Goal: Task Accomplishment & Management: Use online tool/utility

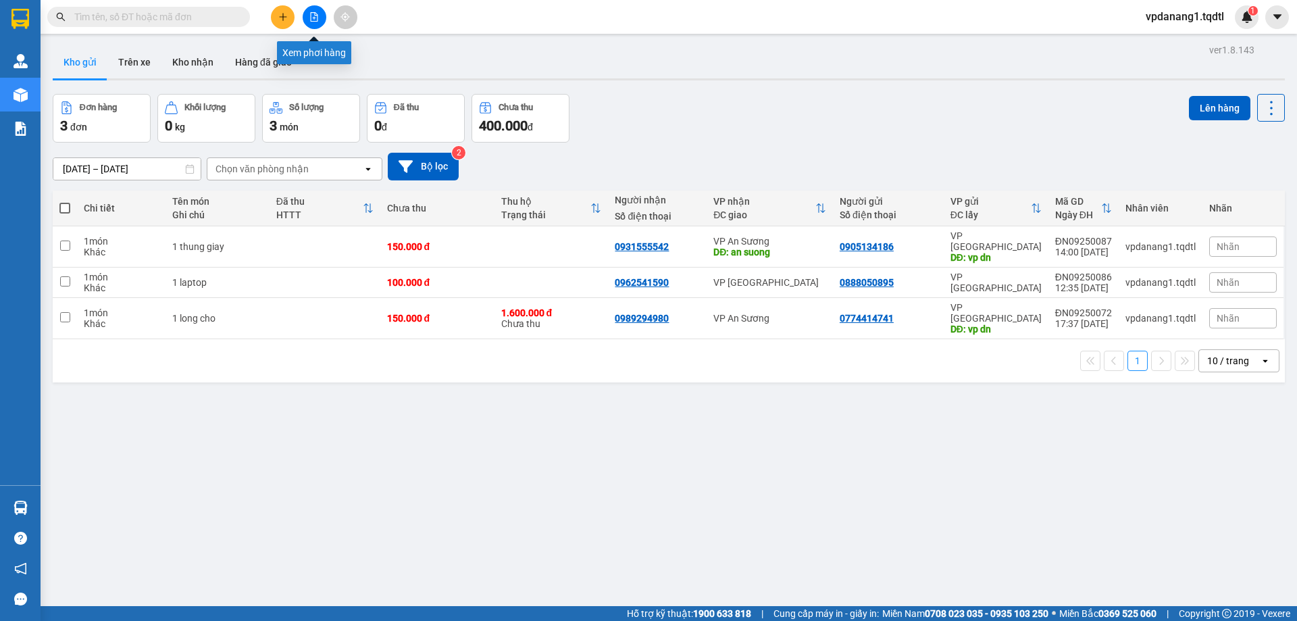
click at [320, 20] on button at bounding box center [315, 17] width 24 height 24
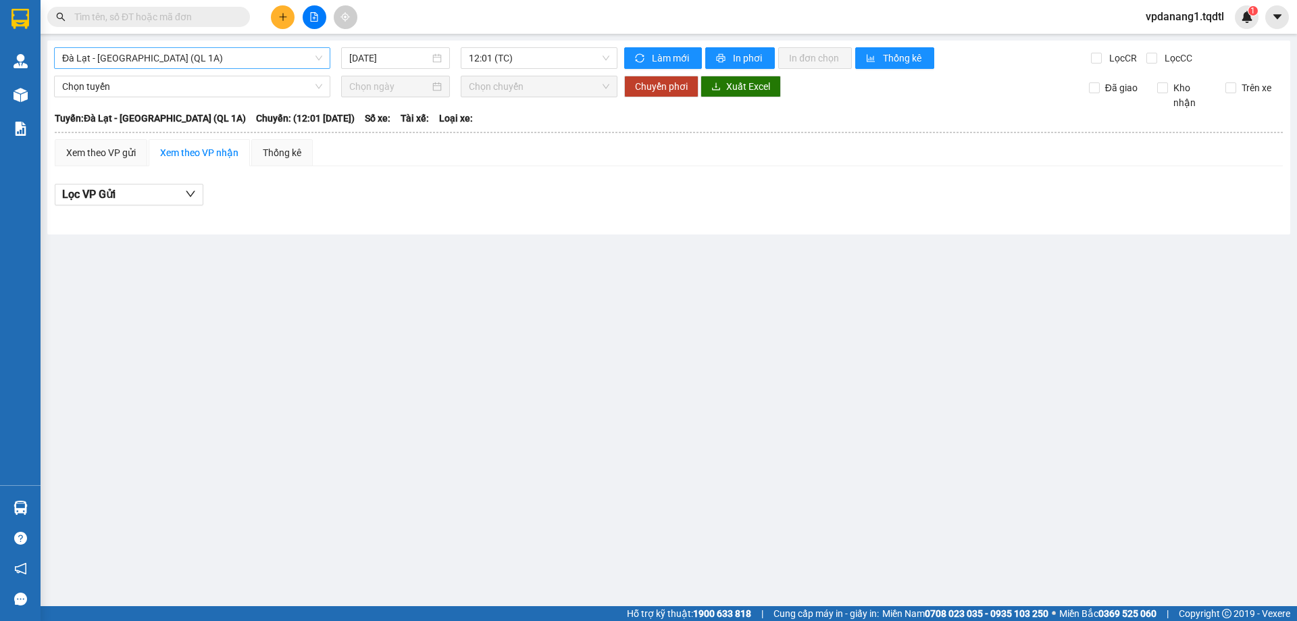
click at [296, 53] on span "Đà Lạt - [GEOGRAPHIC_DATA] (QL 1A)" at bounding box center [192, 58] width 260 height 20
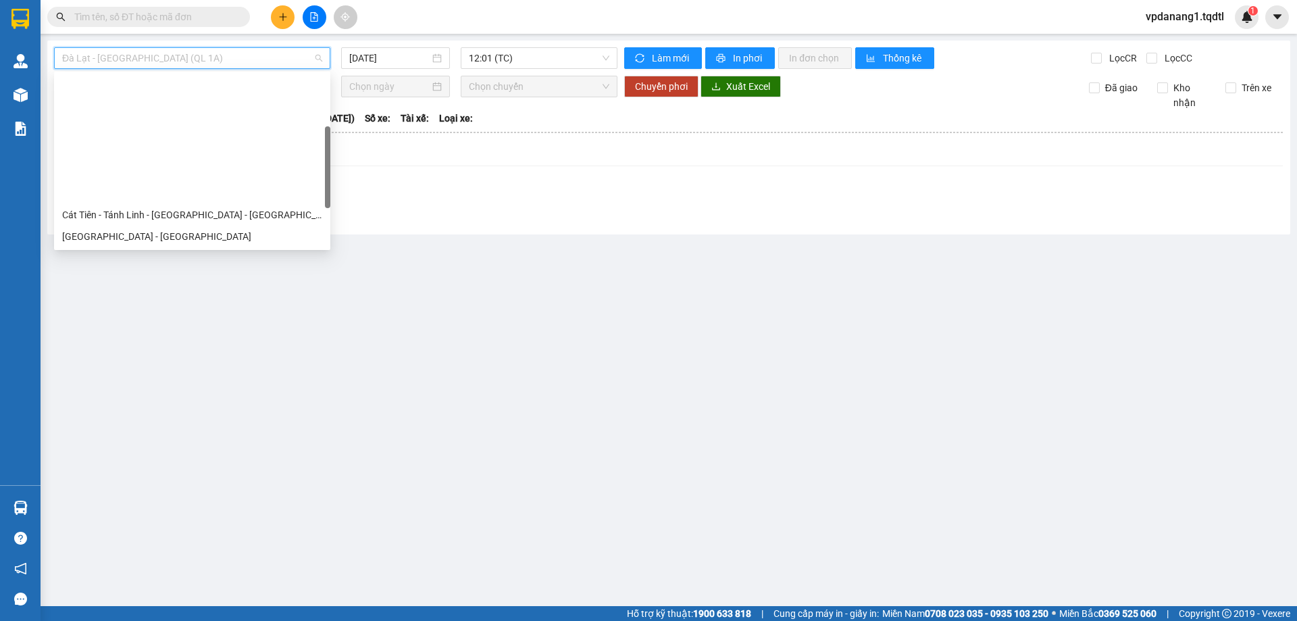
scroll to position [135, 0]
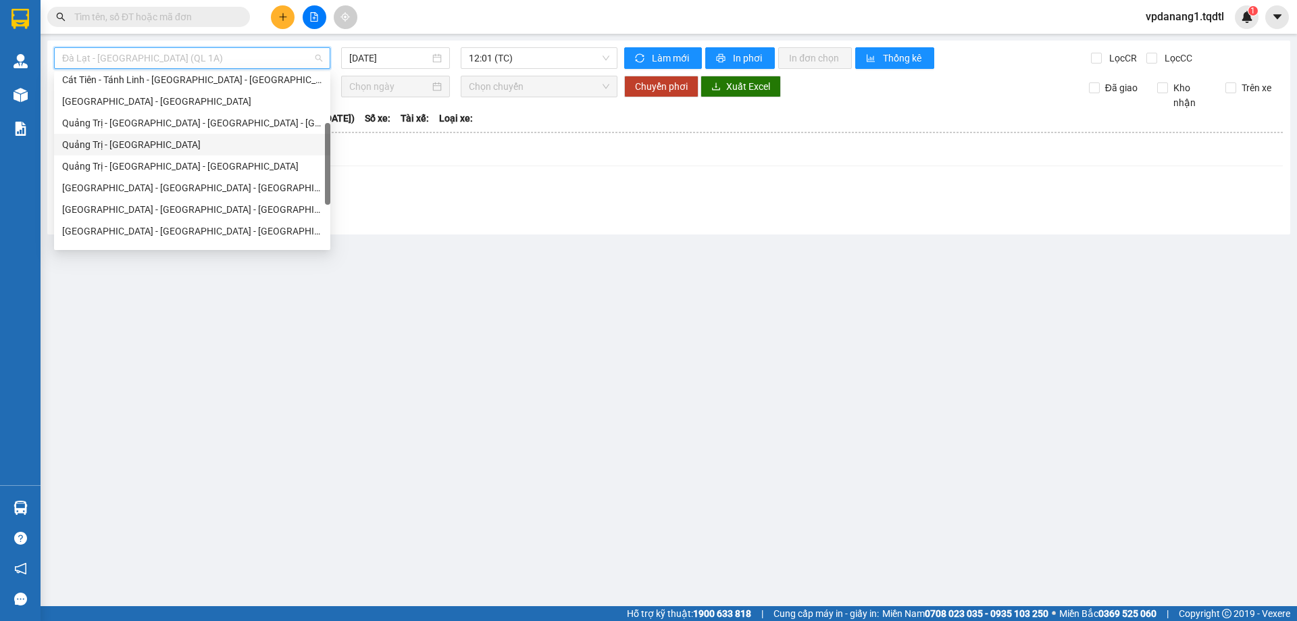
click at [214, 149] on div "Quảng Trị - [GEOGRAPHIC_DATA]" at bounding box center [192, 144] width 260 height 15
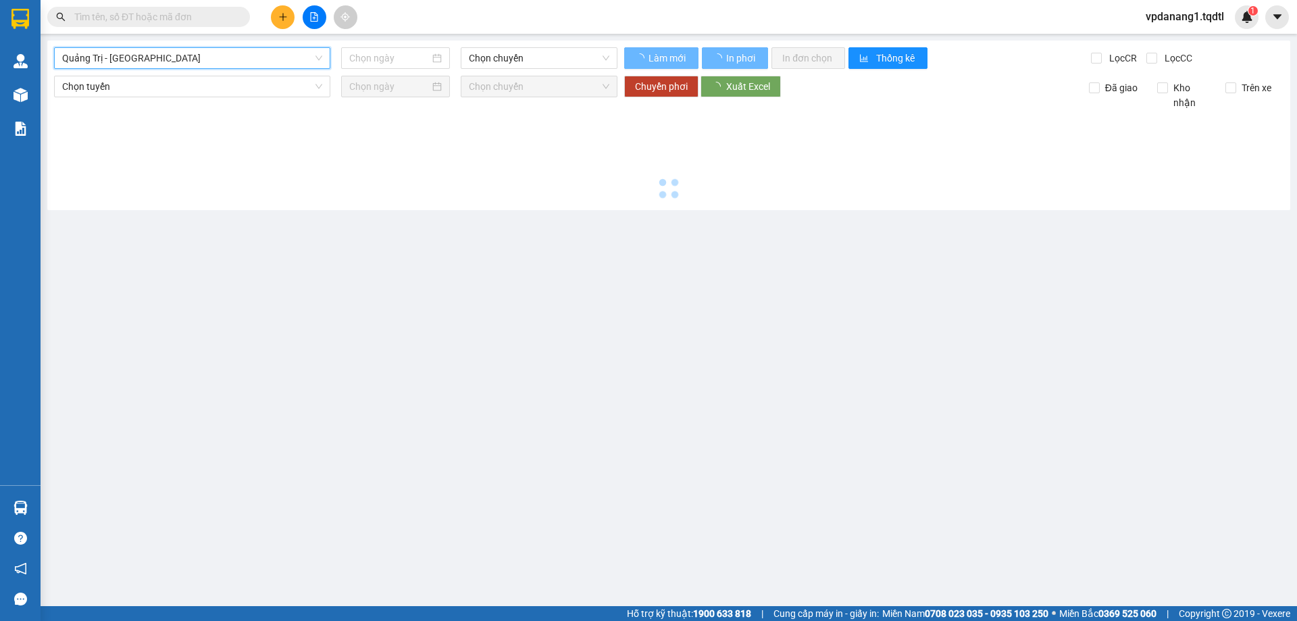
type input "[DATE]"
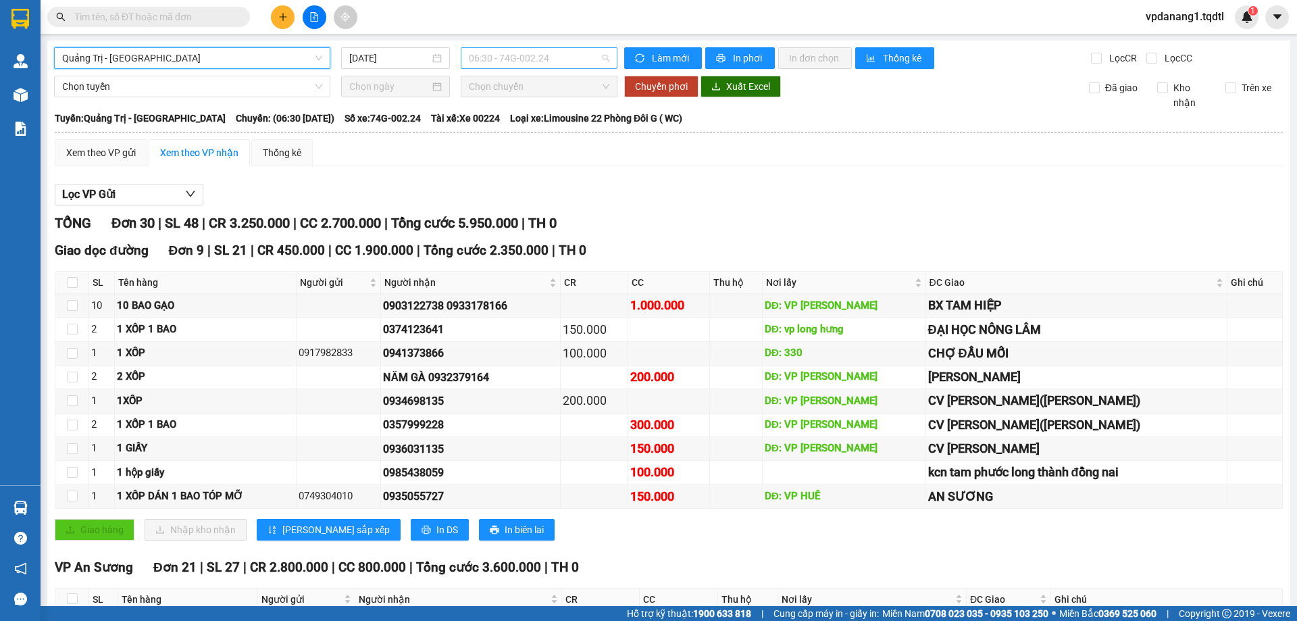
click at [490, 55] on span "06:30 - 74G-002.24" at bounding box center [539, 58] width 141 height 20
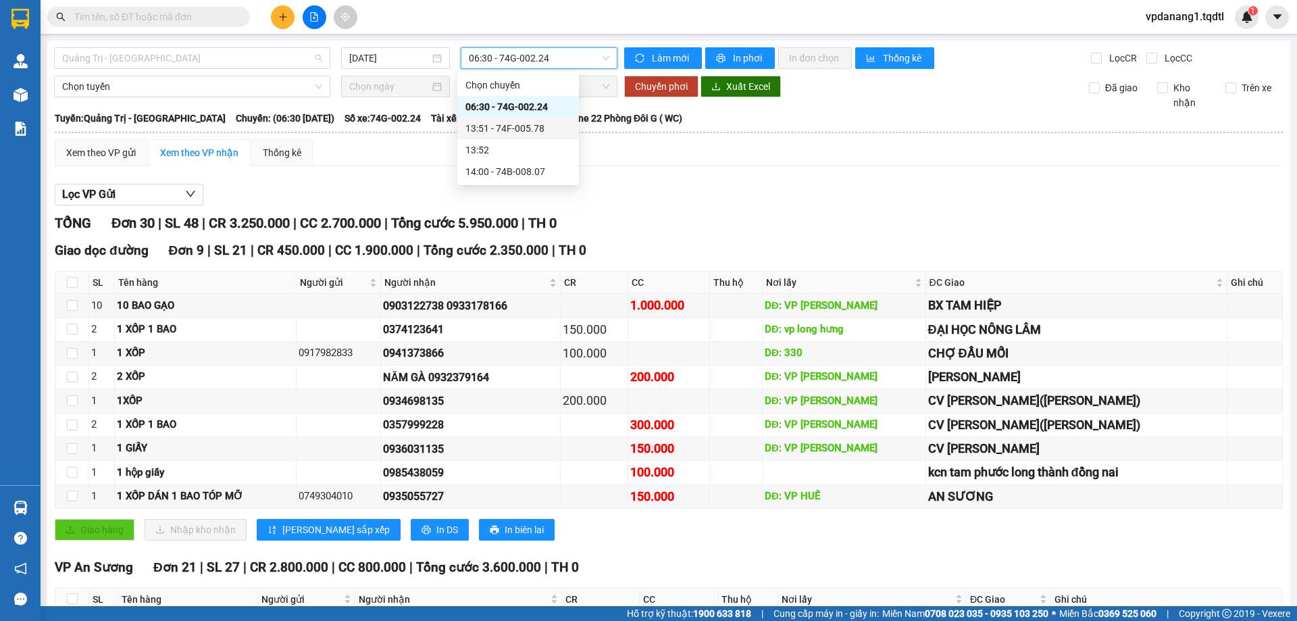
drag, startPoint x: 106, startPoint y: 55, endPoint x: 117, endPoint y: 78, distance: 25.4
click at [107, 55] on span "Quảng Trị - Sài Gòn" at bounding box center [192, 58] width 260 height 20
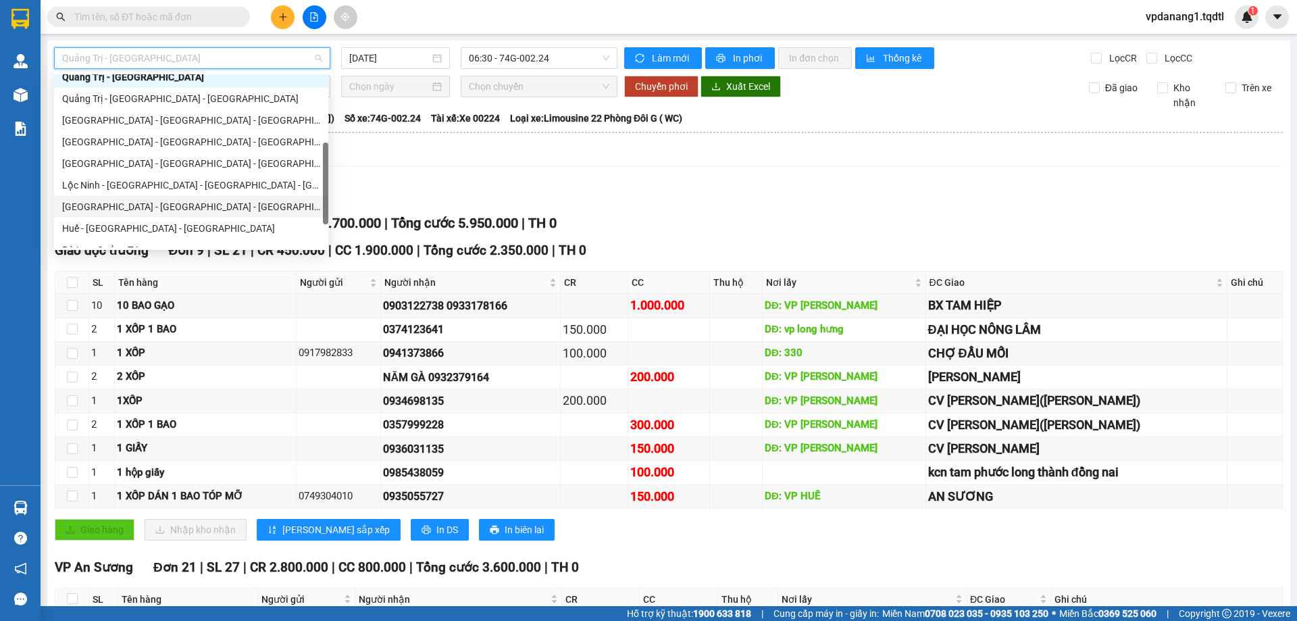
scroll to position [270, 0]
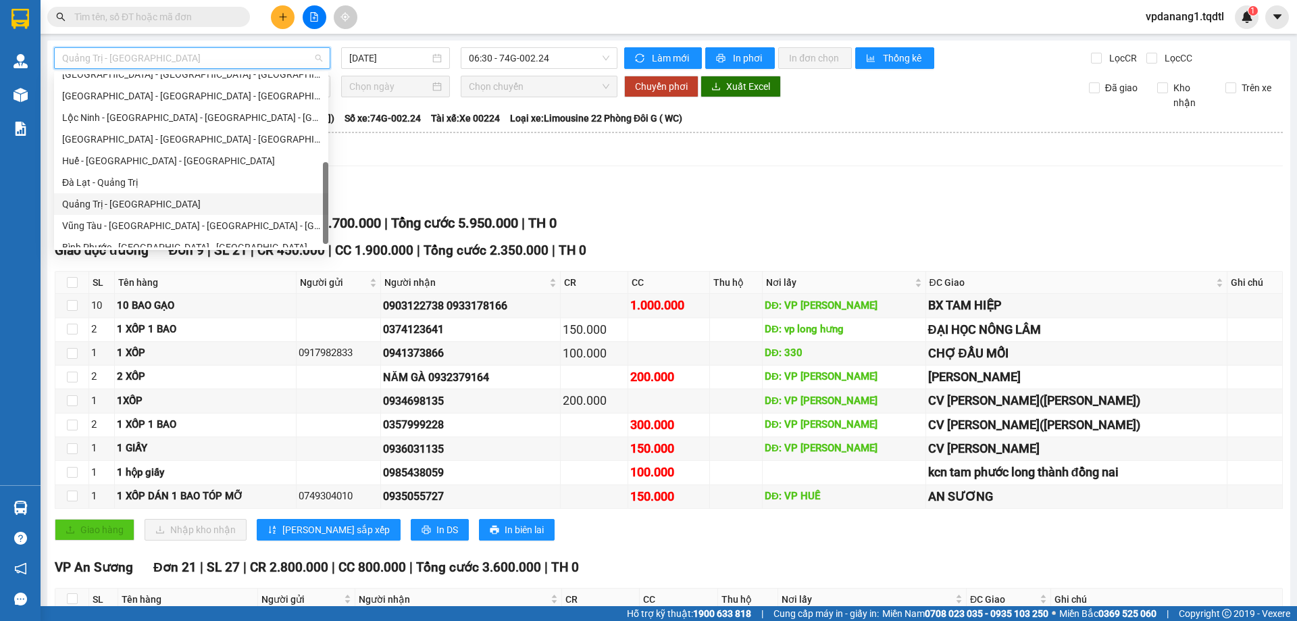
click at [189, 203] on div "Quảng Trị - Đà Lạt" at bounding box center [191, 204] width 258 height 15
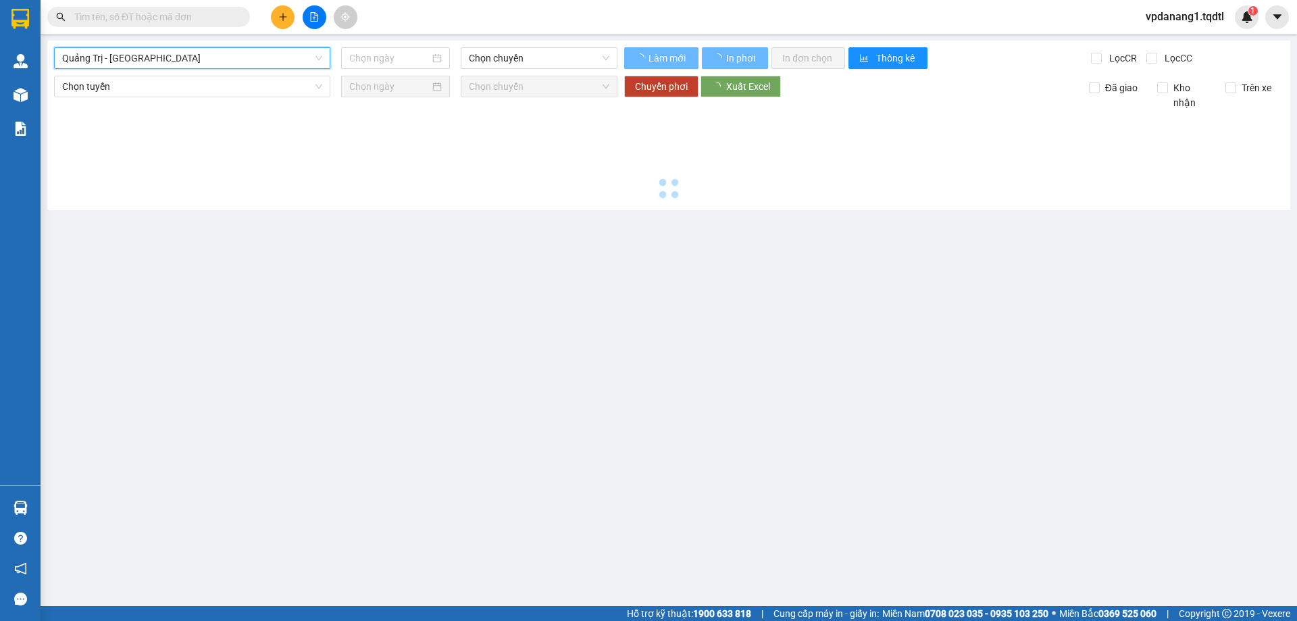
type input "[DATE]"
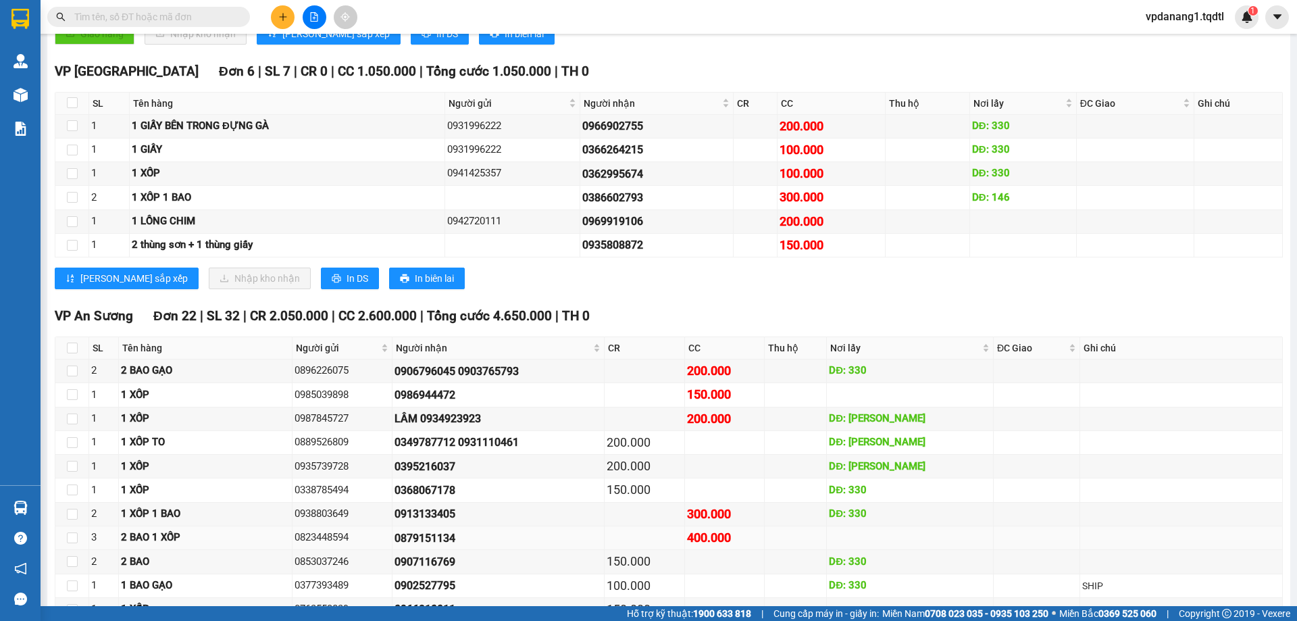
scroll to position [333, 0]
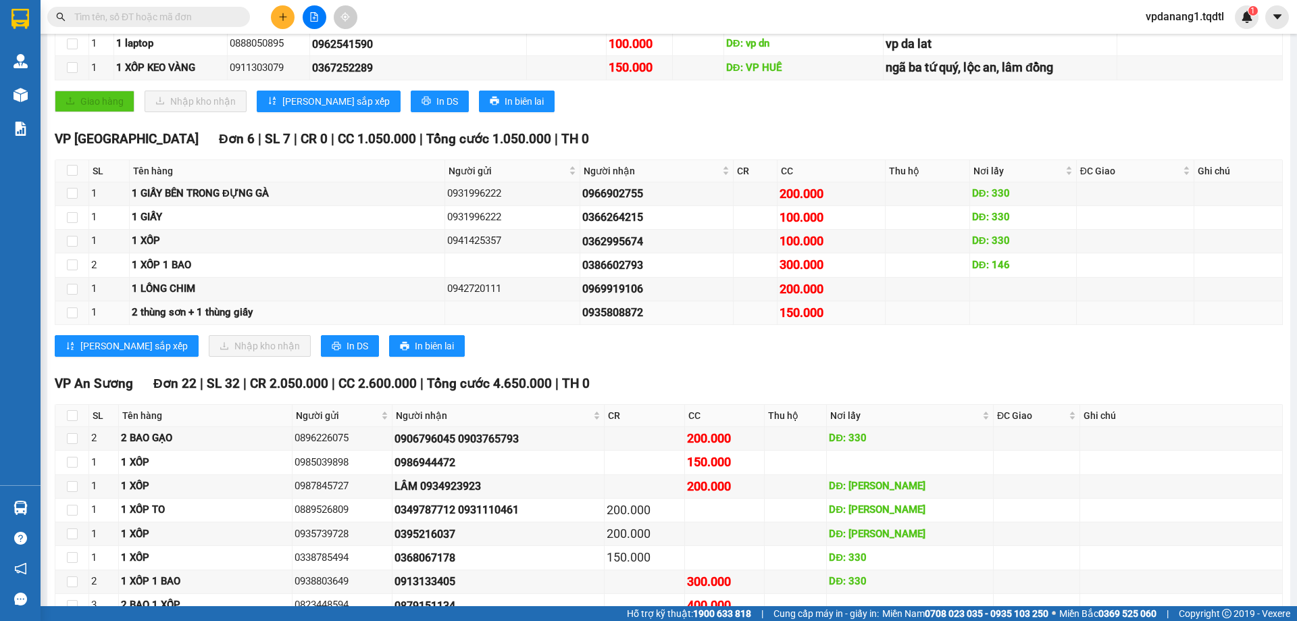
click at [467, 311] on td at bounding box center [512, 313] width 135 height 24
click at [71, 316] on input "checkbox" at bounding box center [72, 312] width 11 height 11
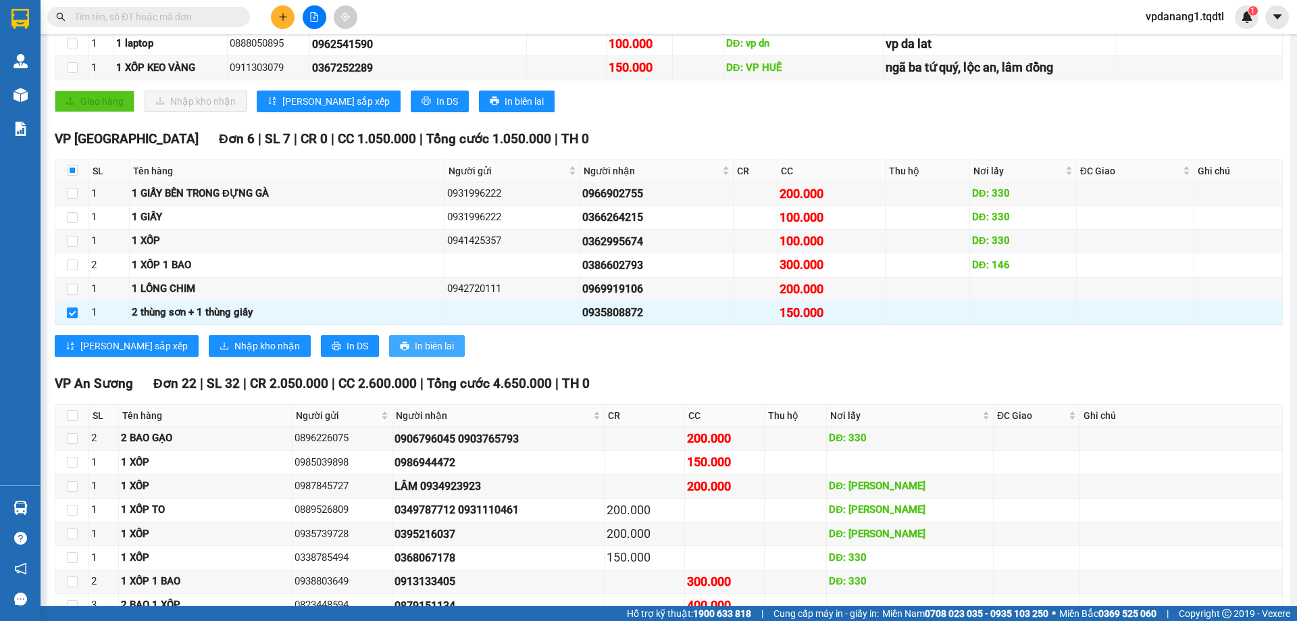
click at [415, 343] on span "In biên lai" at bounding box center [434, 346] width 39 height 15
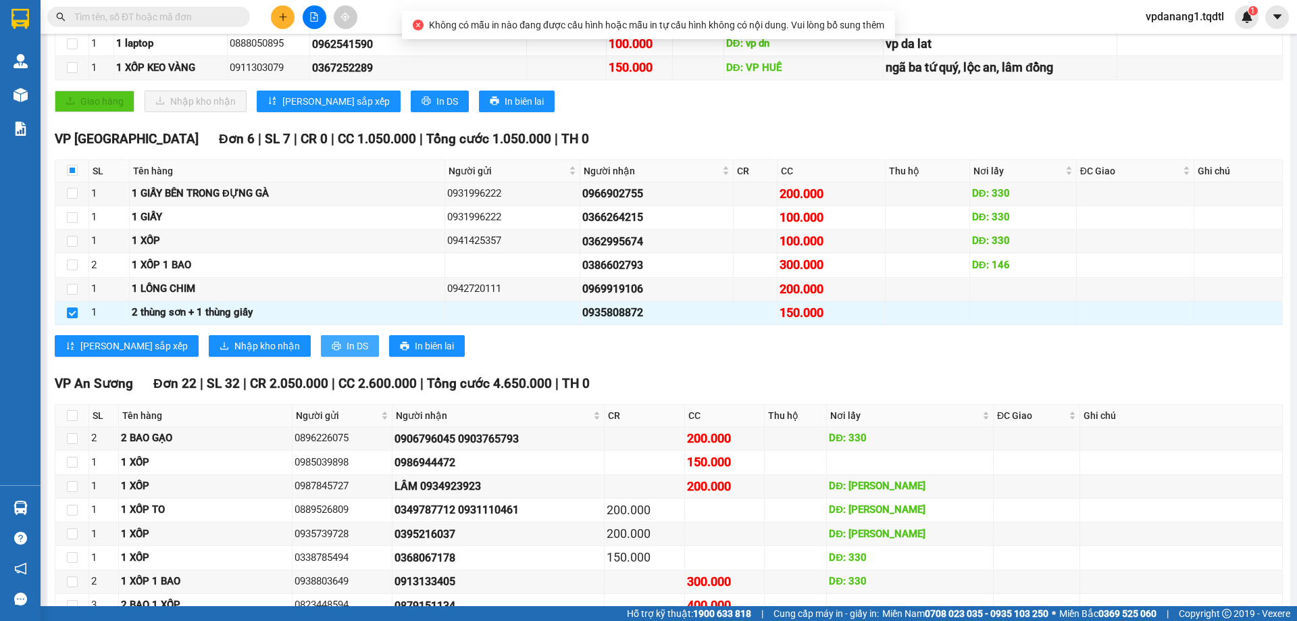
click at [332, 351] on span "printer" at bounding box center [336, 346] width 9 height 11
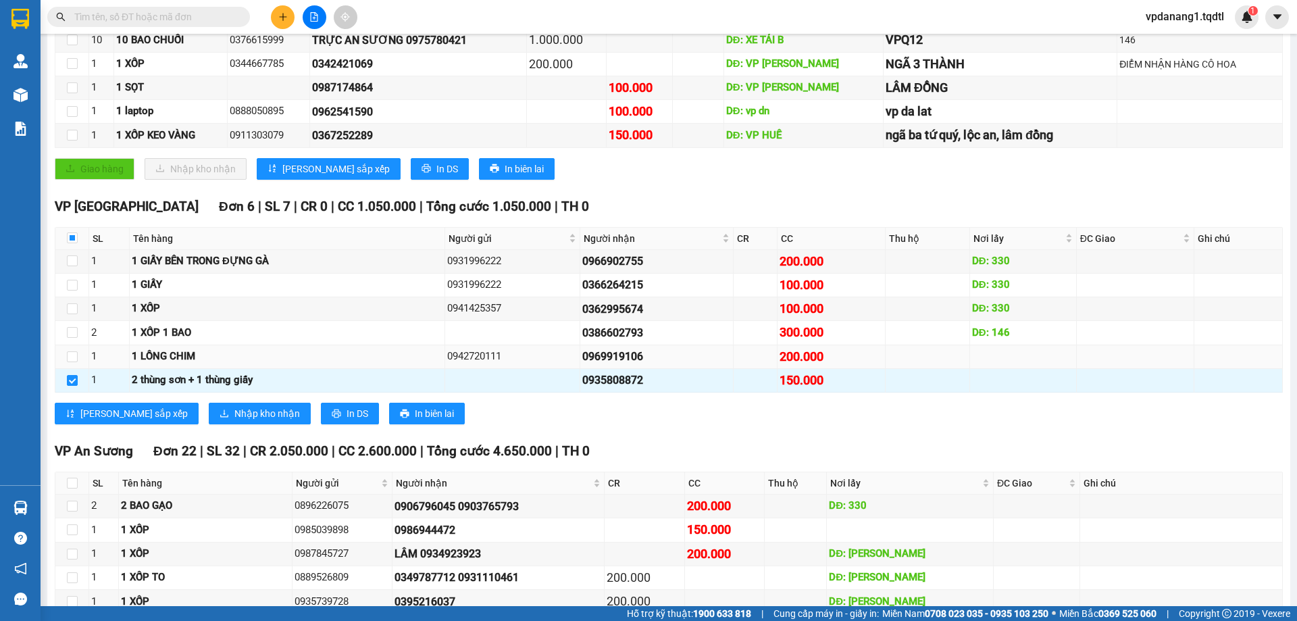
scroll to position [130, 0]
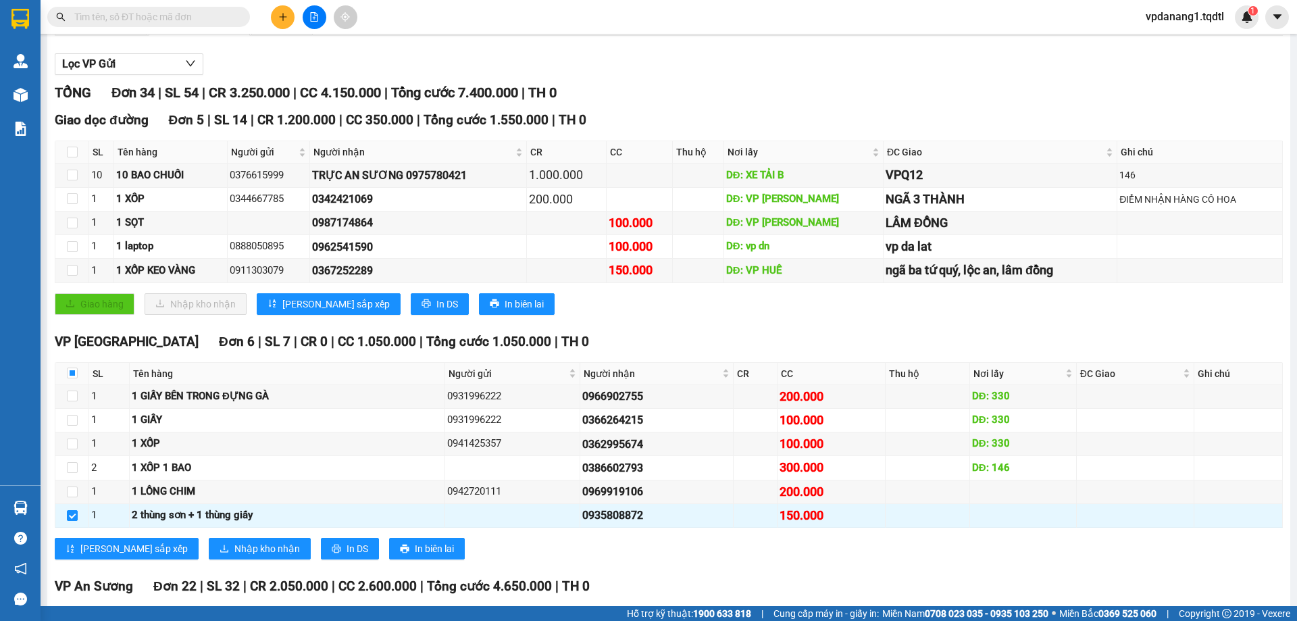
drag, startPoint x: 892, startPoint y: 15, endPoint x: 980, endPoint y: 75, distance: 106.4
click at [980, 75] on div at bounding box center [669, 75] width 1228 height 1
click at [415, 543] on span "In biên lai" at bounding box center [434, 548] width 39 height 15
click at [73, 514] on input "checkbox" at bounding box center [72, 515] width 11 height 11
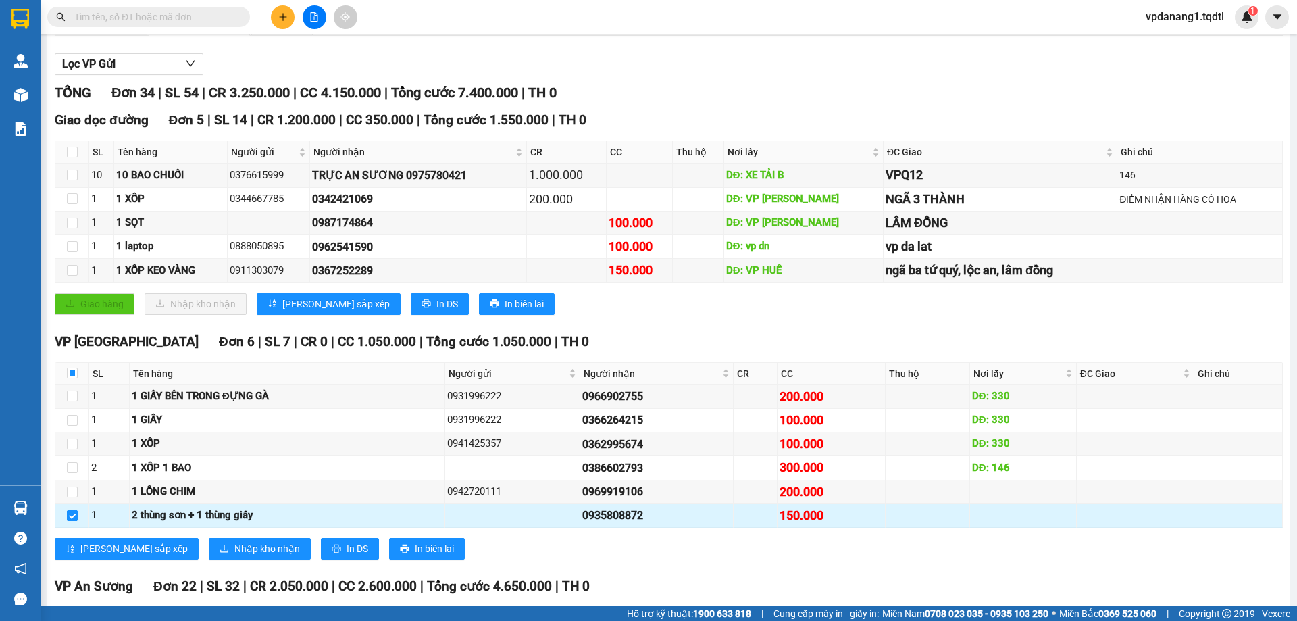
click at [73, 514] on input "checkbox" at bounding box center [72, 515] width 11 height 11
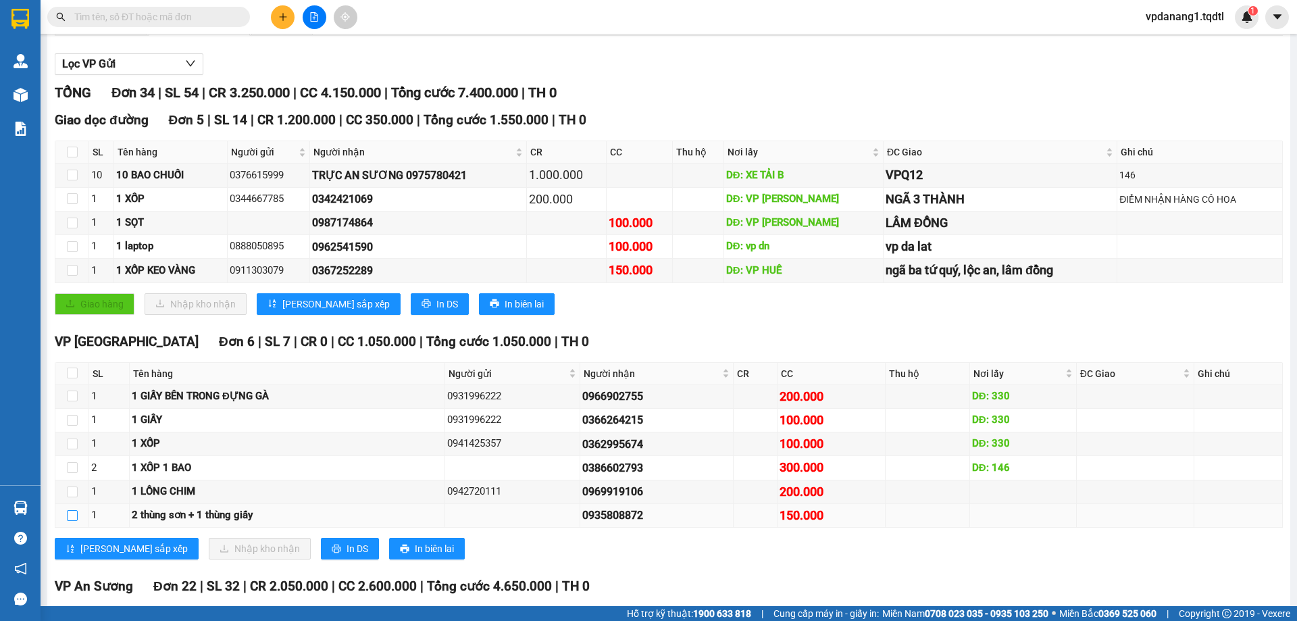
click at [73, 514] on input "checkbox" at bounding box center [72, 515] width 11 height 11
checkbox input "true"
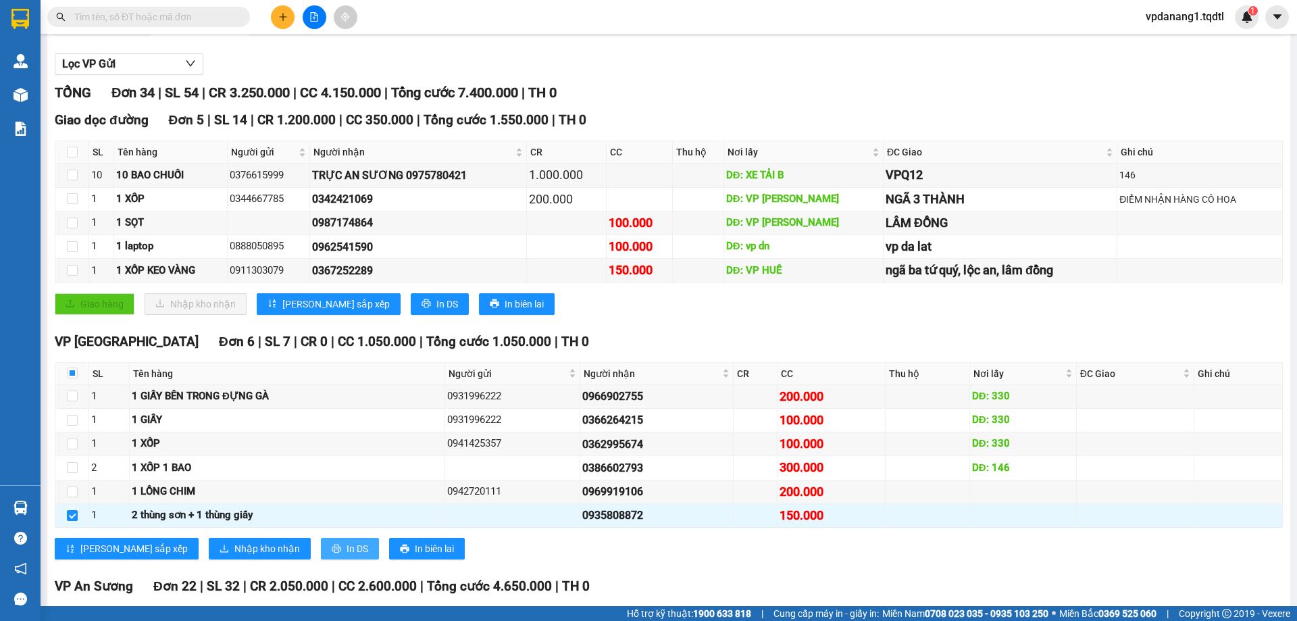
click at [347, 549] on span "In DS" at bounding box center [358, 548] width 22 height 15
click at [400, 549] on icon "printer" at bounding box center [404, 548] width 9 height 9
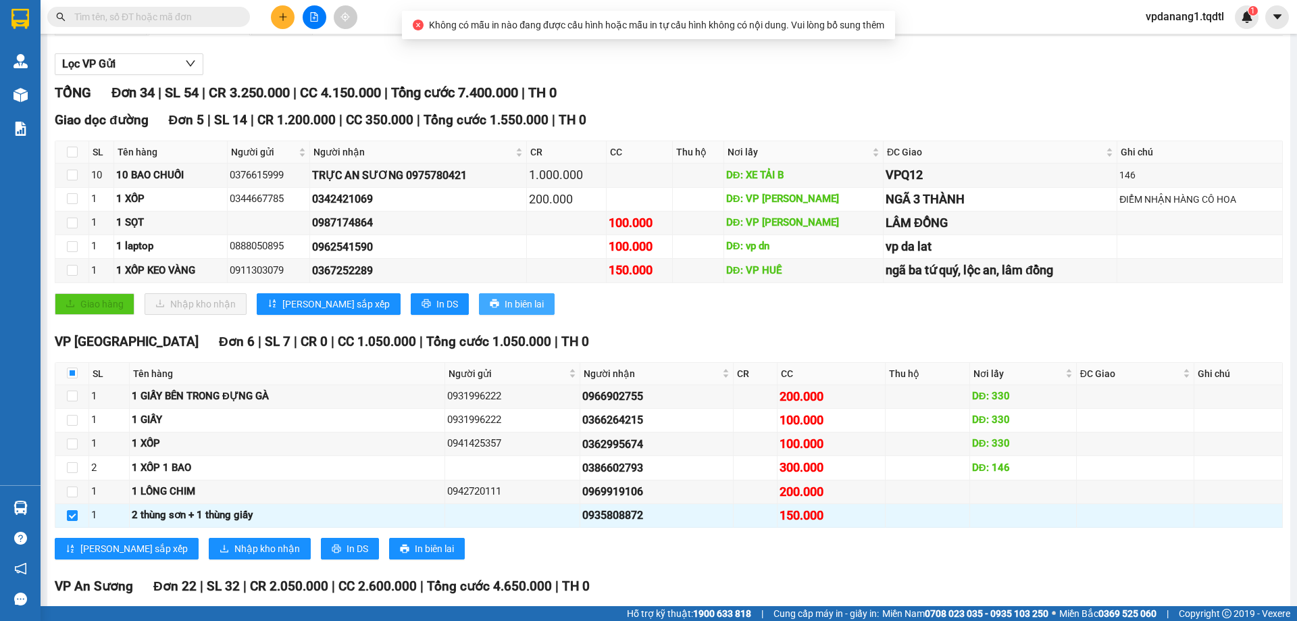
click at [487, 303] on button "In biên lai" at bounding box center [517, 304] width 76 height 22
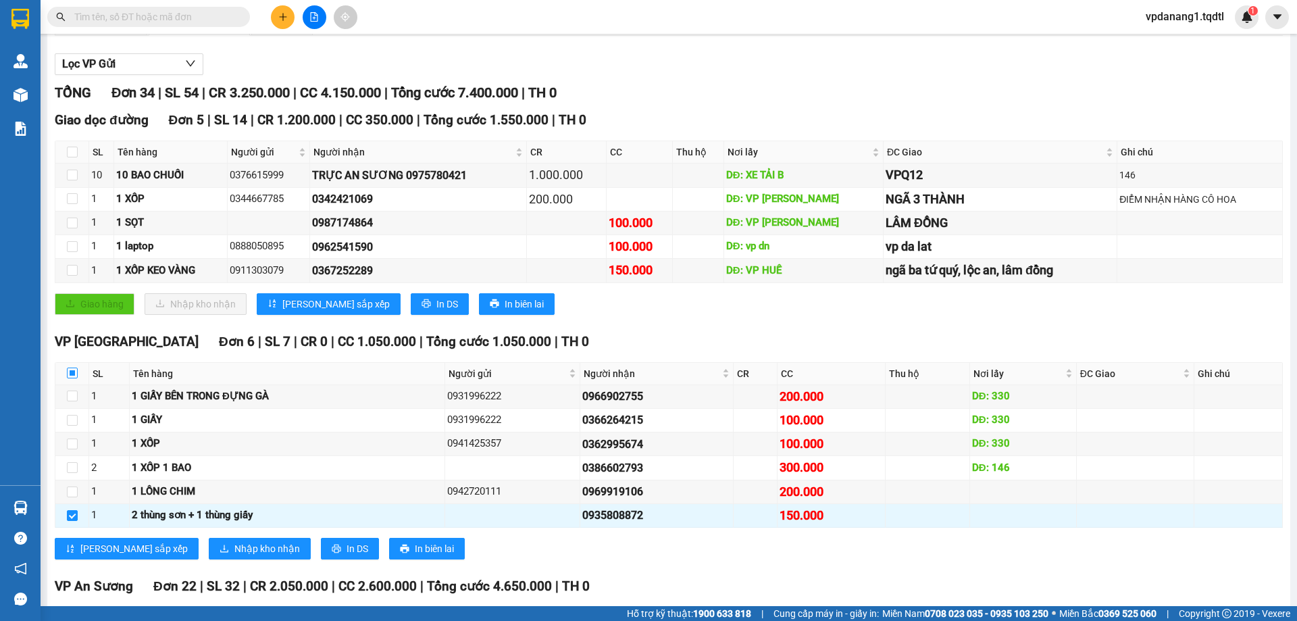
click at [70, 368] on input "checkbox" at bounding box center [72, 373] width 11 height 11
checkbox input "true"
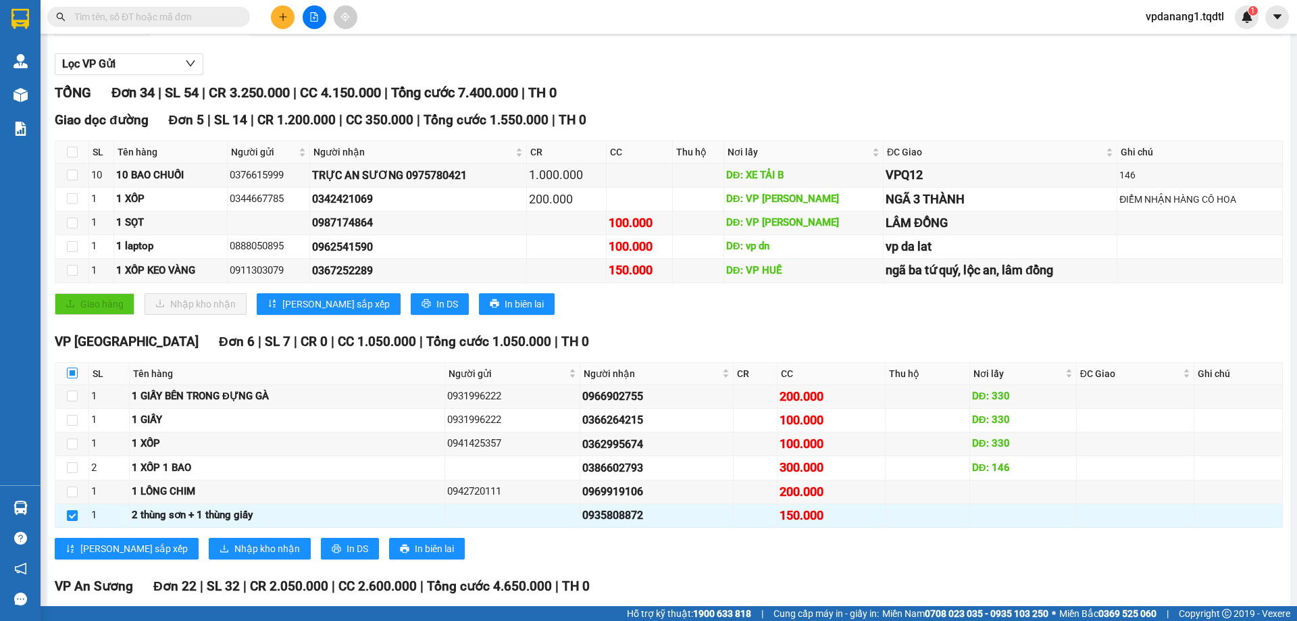
checkbox input "true"
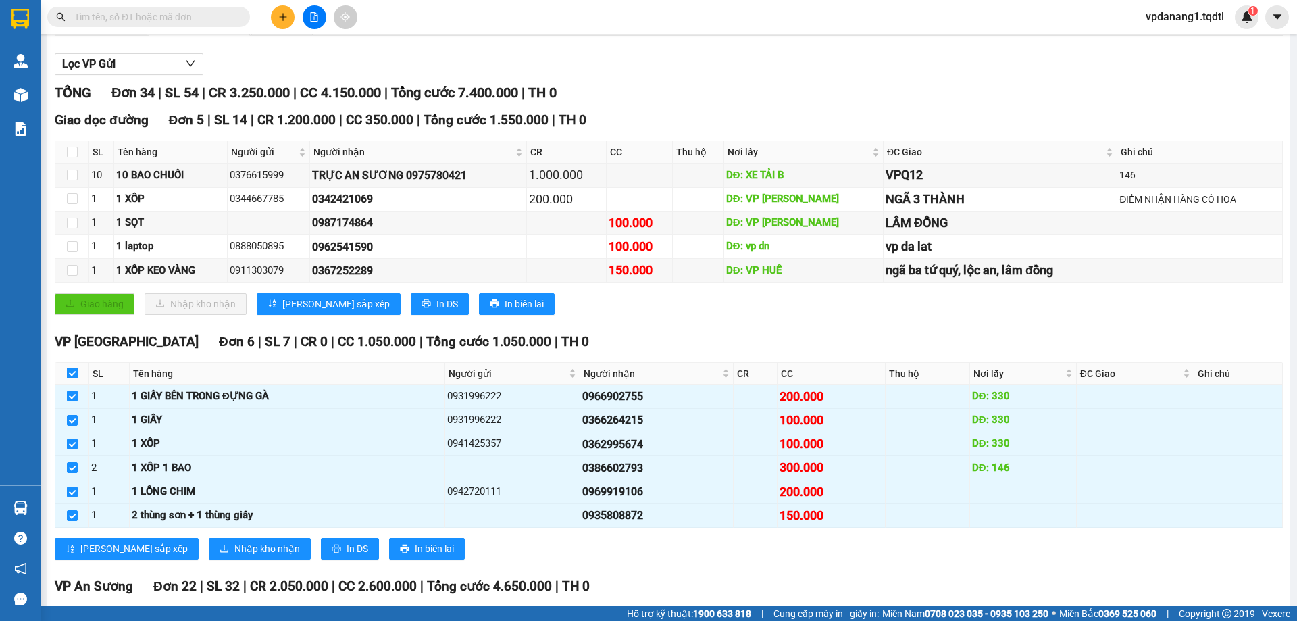
click at [72, 368] on input "checkbox" at bounding box center [72, 373] width 11 height 11
checkbox input "false"
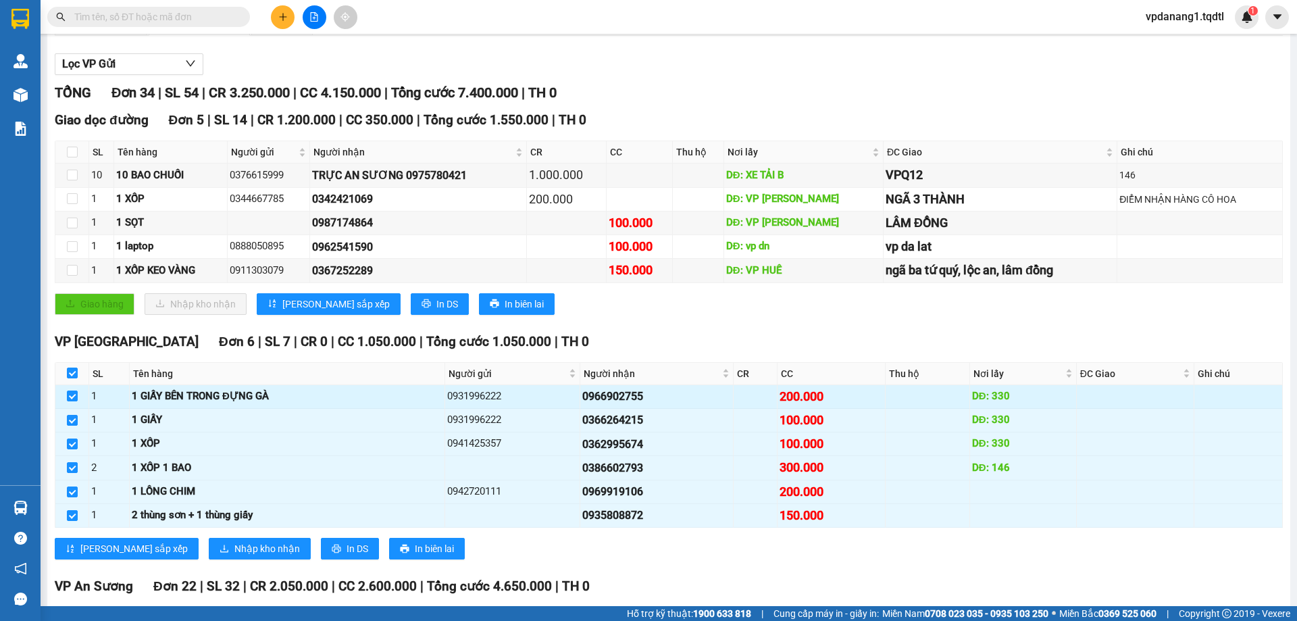
checkbox input "false"
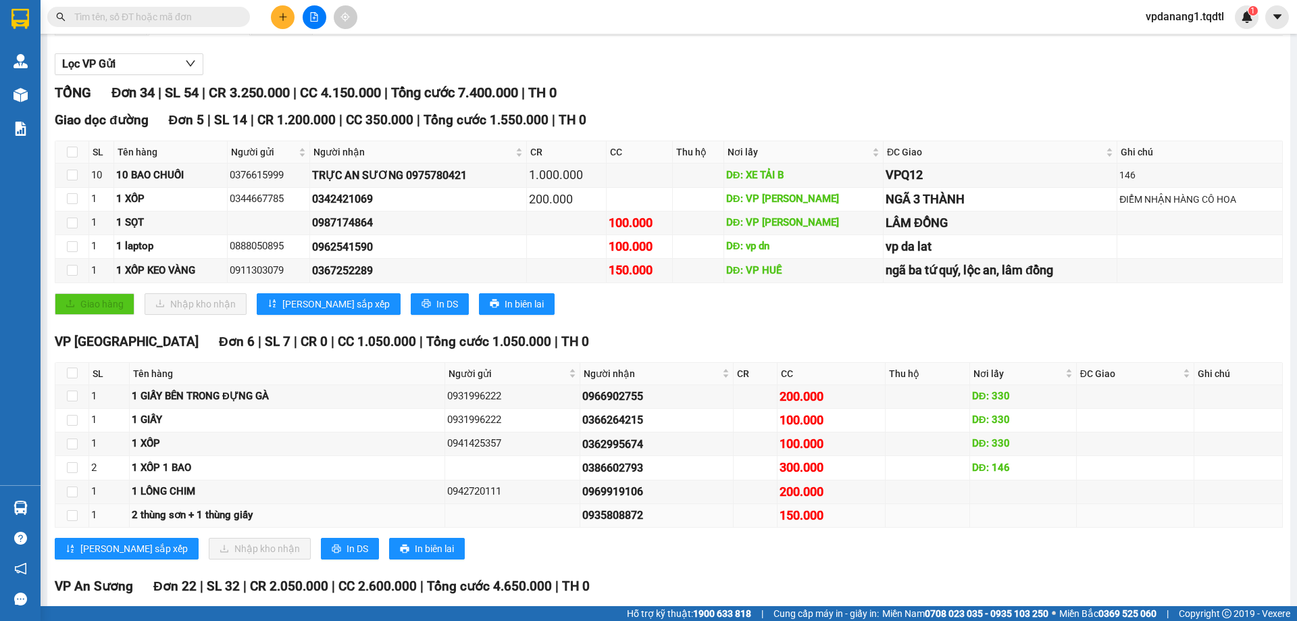
click at [227, 507] on div "2 thùng sơn + 1 thùng giấy" at bounding box center [287, 515] width 311 height 16
click at [422, 507] on div "2 thùng sơn + 1 thùng giấy" at bounding box center [287, 515] width 311 height 16
drag, startPoint x: 965, startPoint y: 442, endPoint x: 689, endPoint y: 484, distance: 279.5
click at [689, 538] on div "Lưu sắp xếp Nhập kho nhận In DS In biên lai" at bounding box center [669, 549] width 1228 height 22
click at [389, 538] on button "In biên lai" at bounding box center [427, 549] width 76 height 22
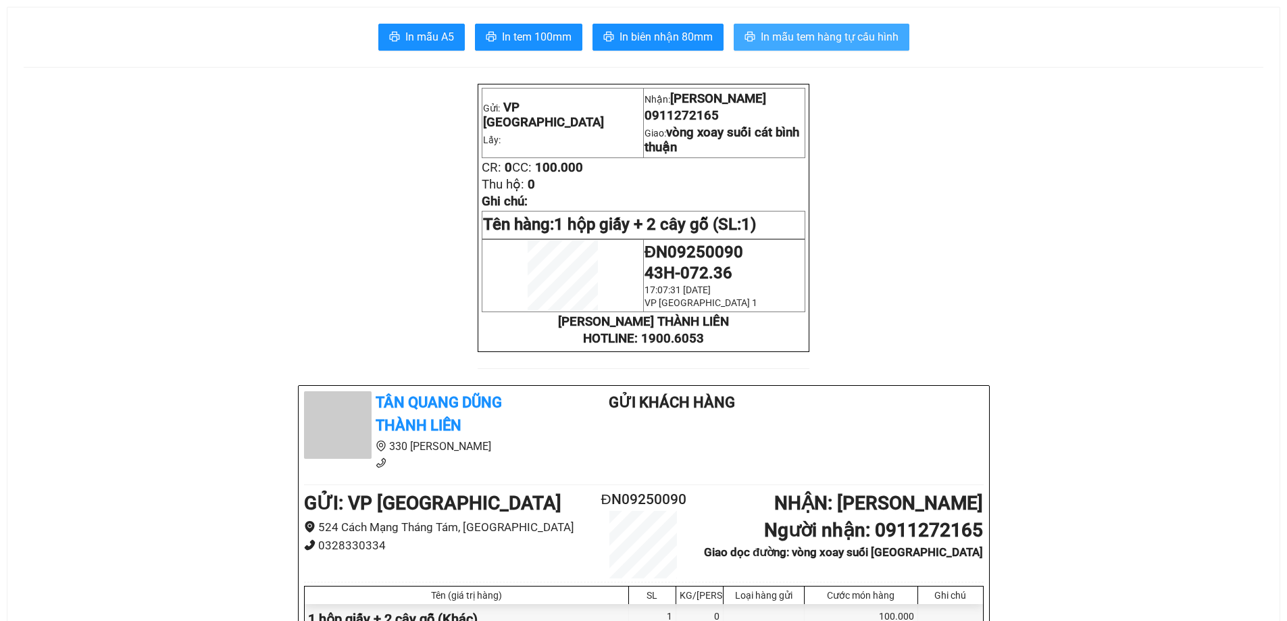
click at [797, 39] on span "In mẫu tem hàng tự cấu hình" at bounding box center [830, 36] width 138 height 17
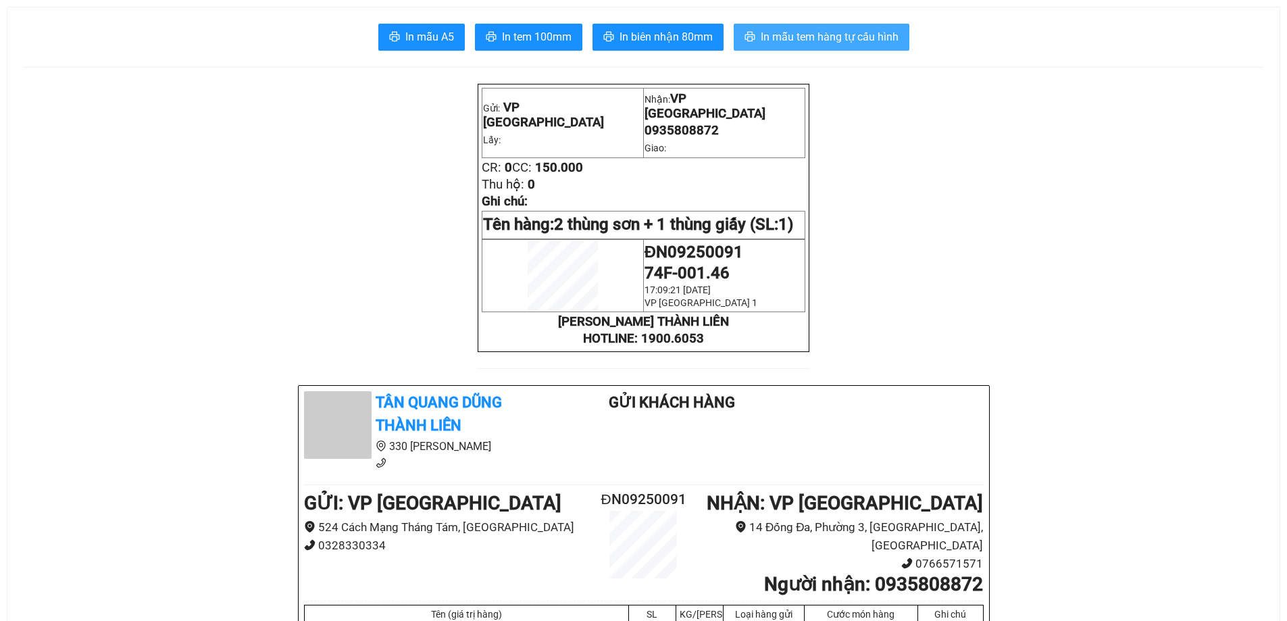
click at [798, 45] on span "In mẫu tem hàng tự cấu hình" at bounding box center [830, 36] width 138 height 17
